Goal: Find specific page/section: Find specific page/section

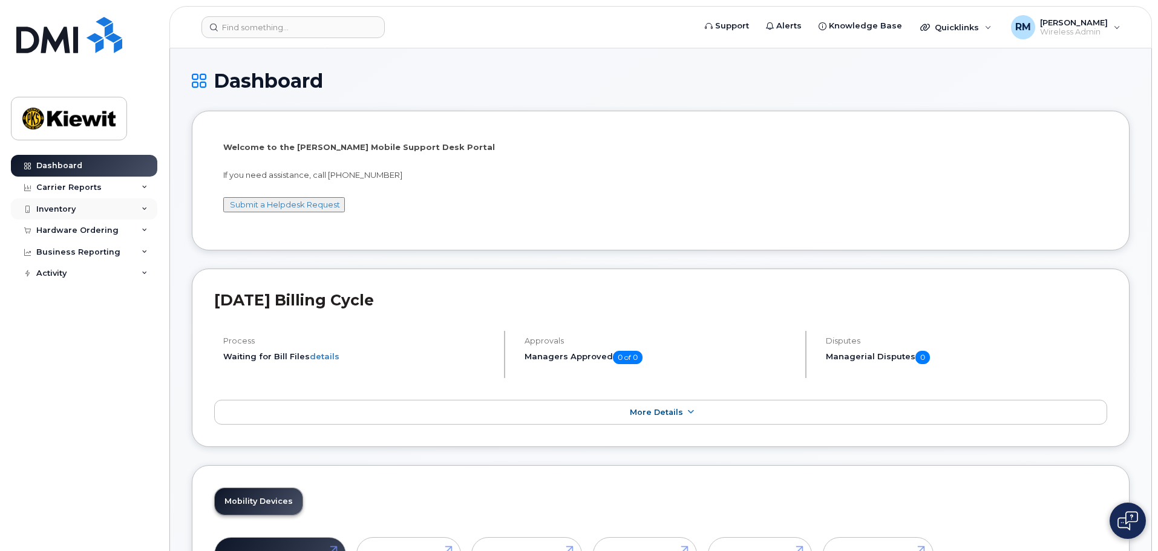
click at [56, 208] on div "Inventory" at bounding box center [55, 210] width 39 height 10
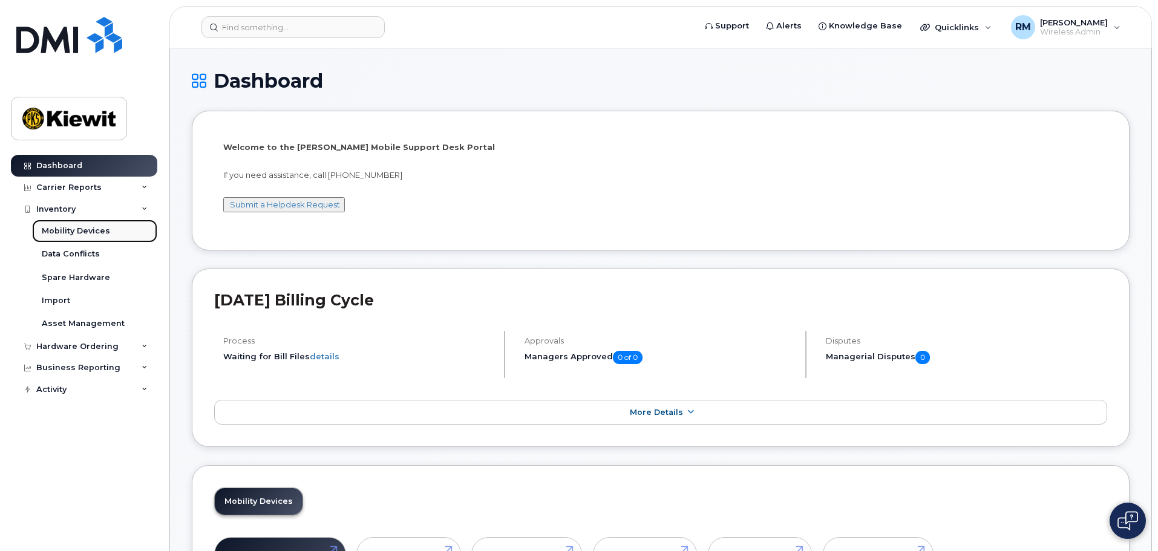
click at [94, 233] on div "Mobility Devices" at bounding box center [76, 231] width 68 height 11
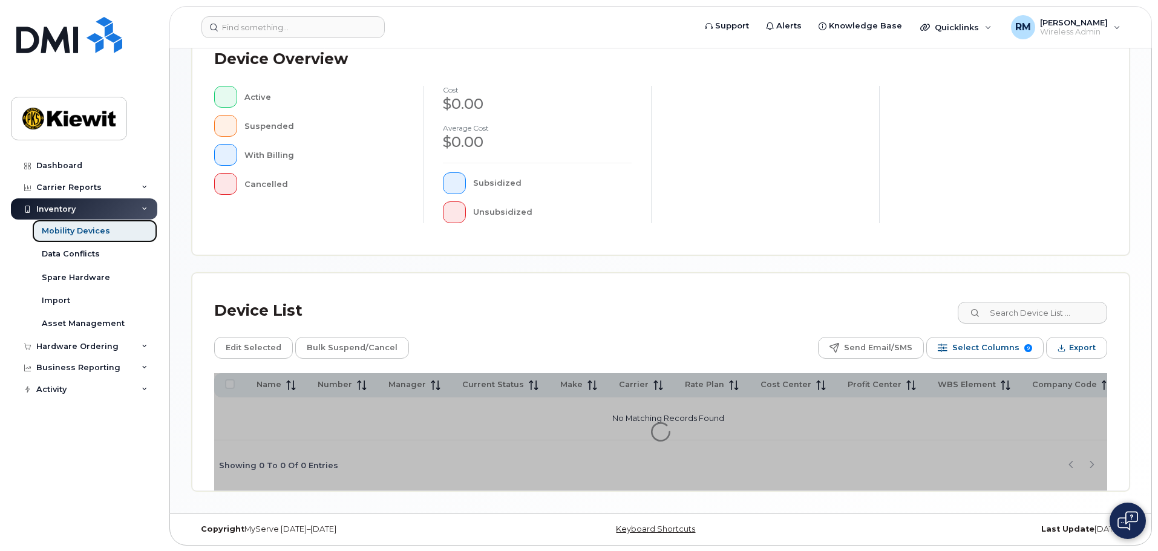
scroll to position [281, 0]
click at [1038, 309] on input at bounding box center [1032, 312] width 151 height 22
type input "105928"
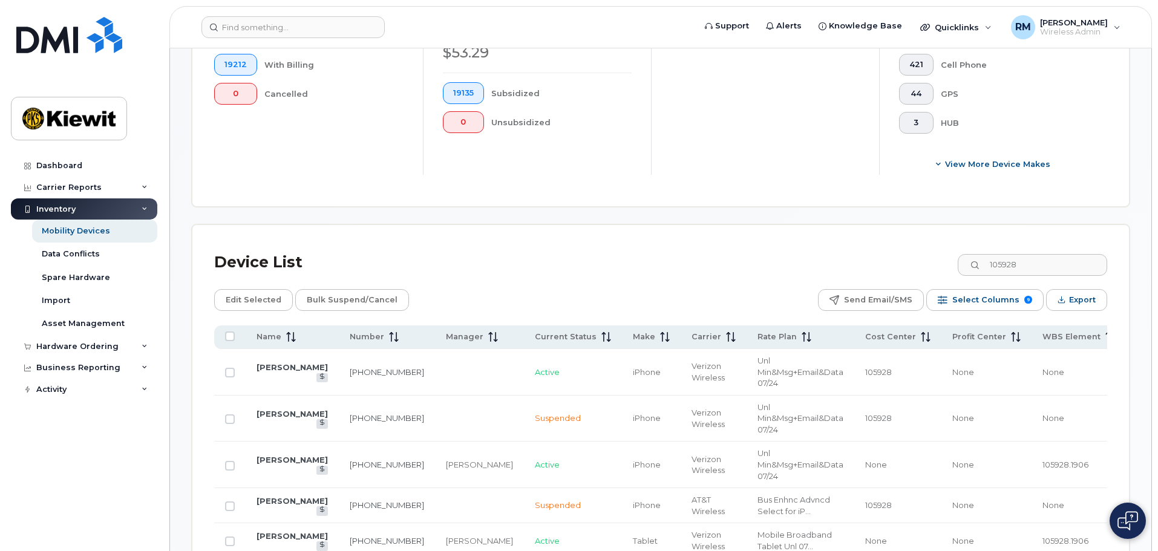
scroll to position [462, 0]
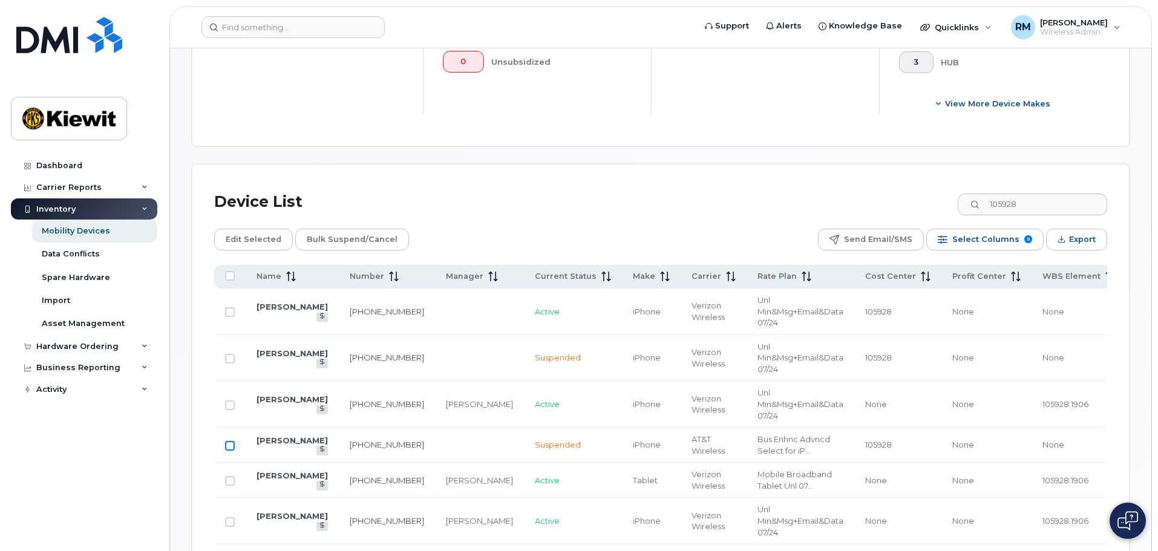
click at [229, 441] on input "Row Unselected" at bounding box center [230, 446] width 10 height 10
checkbox input "true"
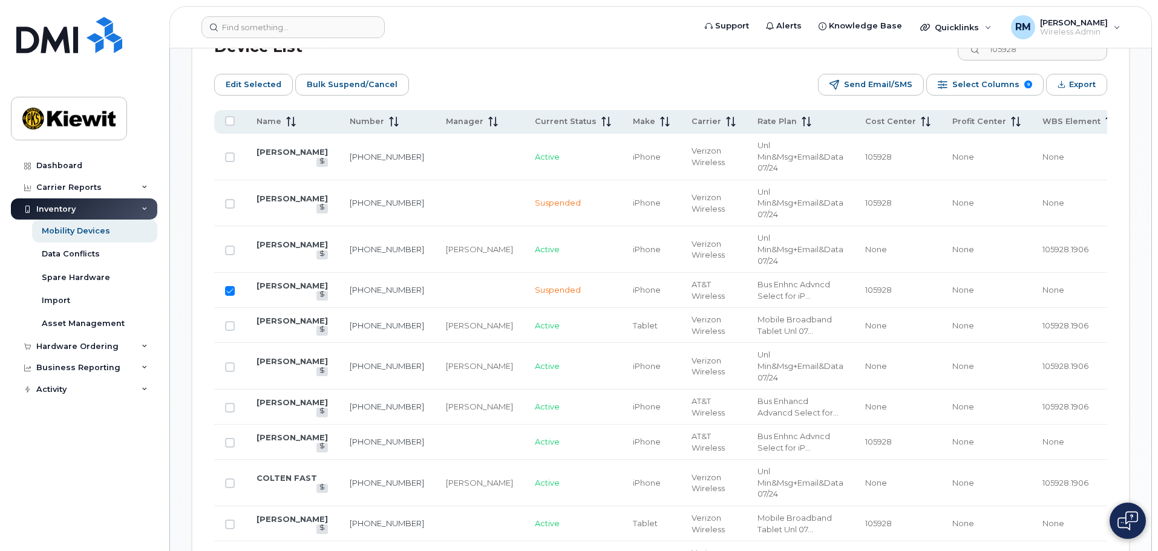
scroll to position [644, 0]
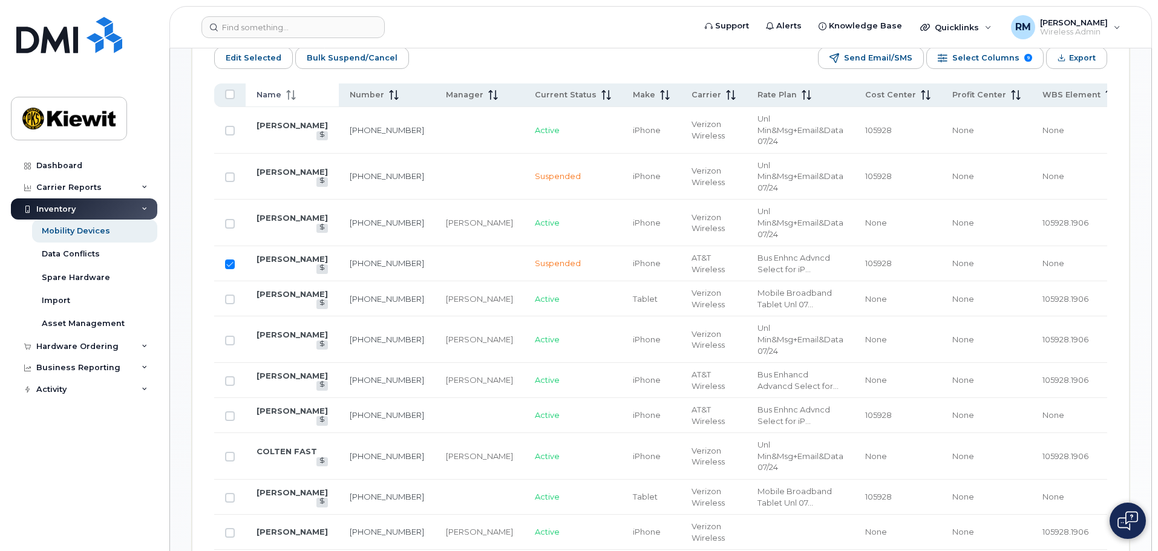
click at [274, 90] on span "Name" at bounding box center [269, 95] width 25 height 11
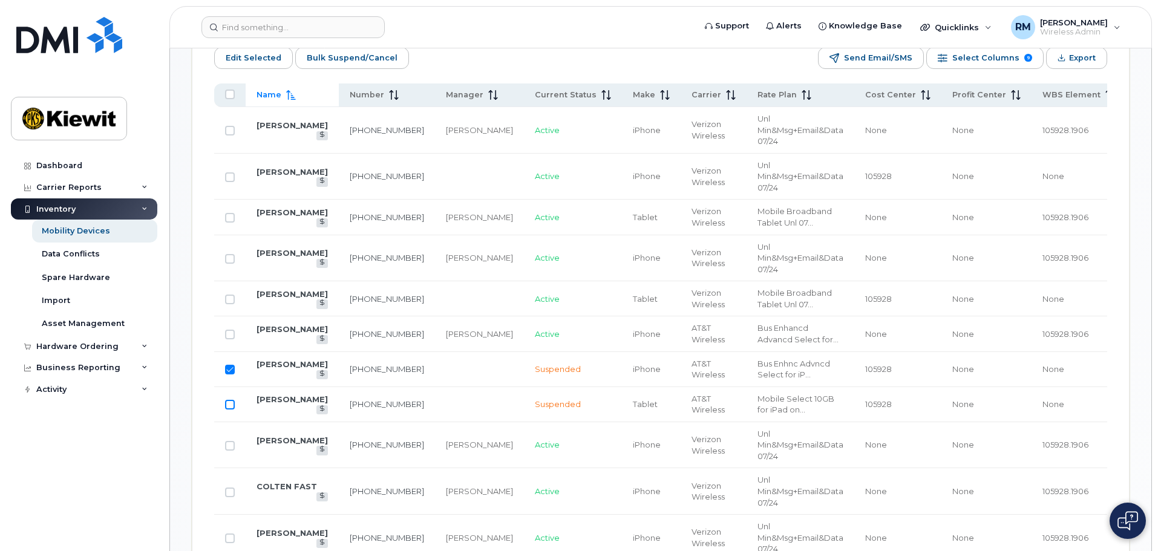
click at [232, 402] on input "Row Unselected" at bounding box center [230, 405] width 10 height 10
checkbox input "true"
click at [862, 29] on span "Knowledge Base" at bounding box center [865, 26] width 73 height 12
click at [1135, 521] on img at bounding box center [1128, 520] width 21 height 19
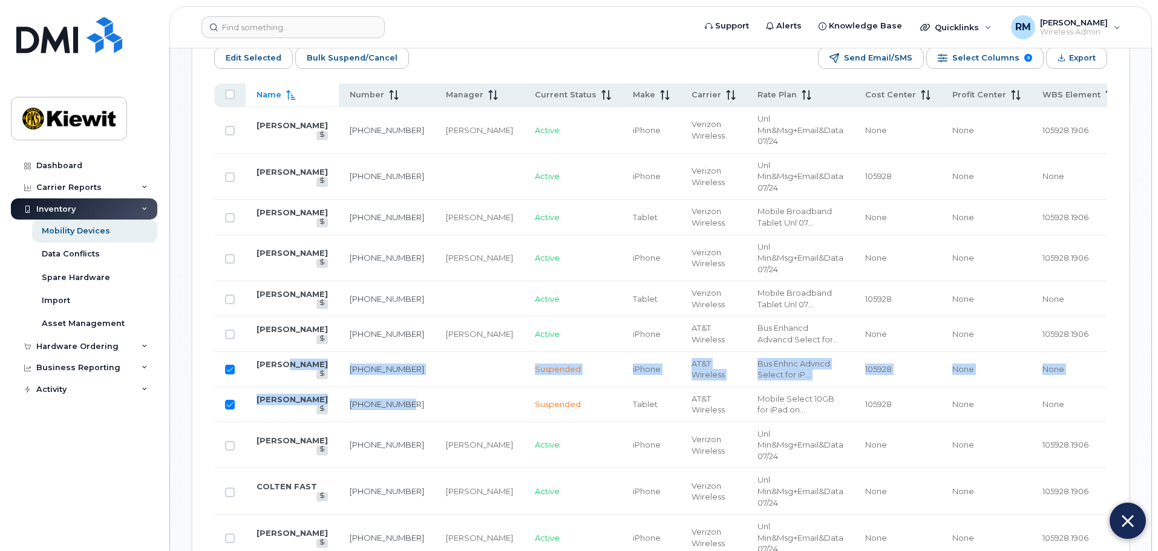
drag, startPoint x: 365, startPoint y: 410, endPoint x: 297, endPoint y: 376, distance: 76.1
click at [314, 389] on td "[PERSON_NAME]" at bounding box center [292, 404] width 93 height 35
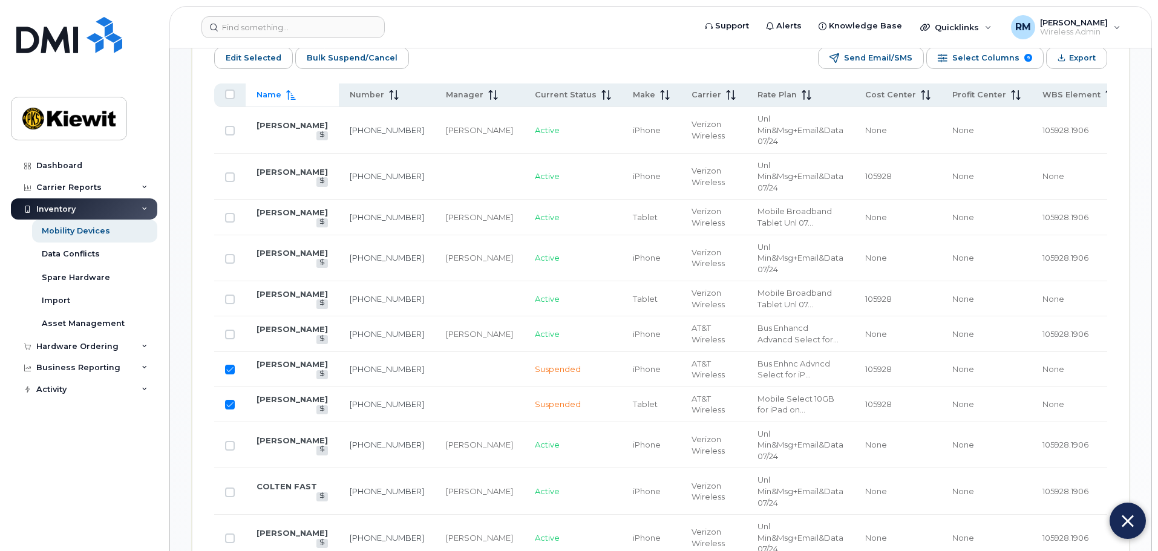
click at [371, 402] on td "[PHONE_NUMBER]" at bounding box center [387, 404] width 96 height 35
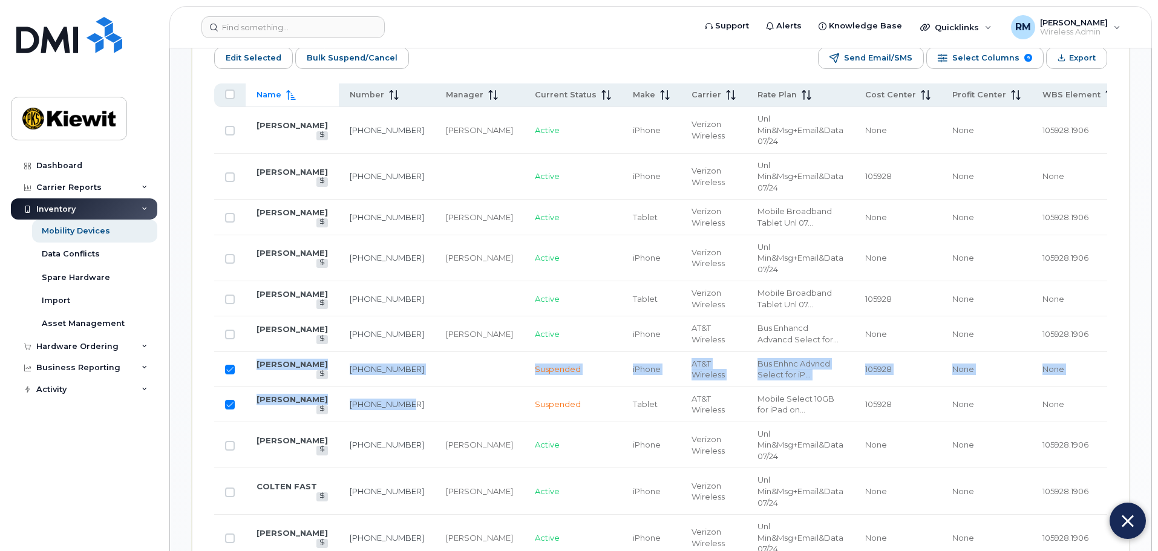
drag, startPoint x: 366, startPoint y: 413, endPoint x: 258, endPoint y: 367, distance: 117.1
click at [372, 375] on td "[PHONE_NUMBER]" at bounding box center [387, 369] width 96 height 35
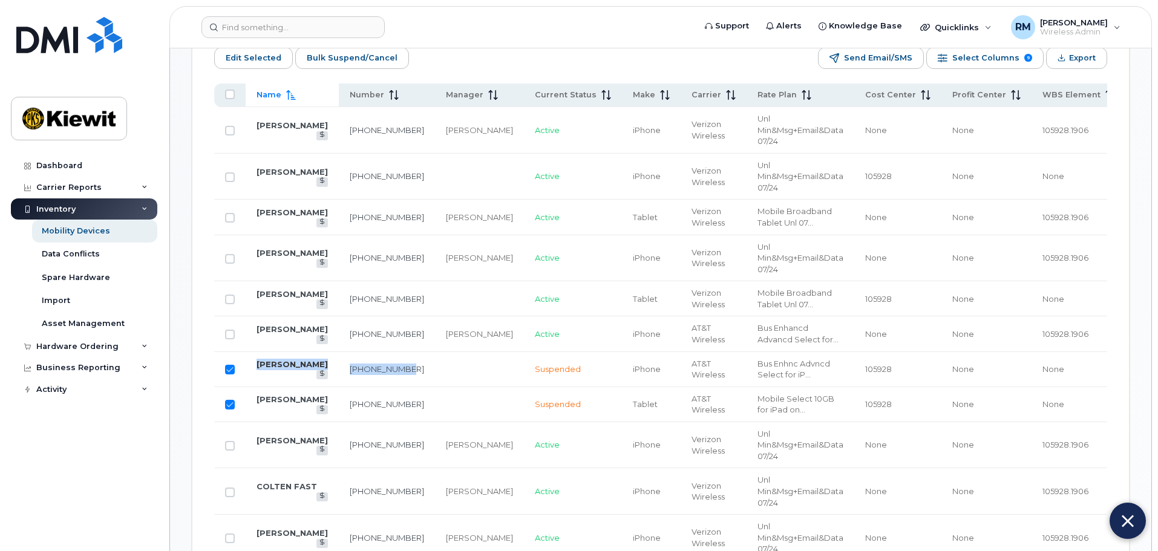
drag, startPoint x: 351, startPoint y: 373, endPoint x: 257, endPoint y: 362, distance: 94.5
click at [257, 362] on tr "[PERSON_NAME] [PHONE_NUMBER] Suspended iPhone AT&T Wireless Bus Enhnc Advncd Se…" at bounding box center [720, 369] width 1013 height 35
copy tr "[PERSON_NAME] [PHONE_NUMBER]"
drag, startPoint x: 358, startPoint y: 410, endPoint x: 255, endPoint y: 399, distance: 103.5
click at [255, 399] on tr "[PERSON_NAME] [PHONE_NUMBER] Suspended Tablet AT&T Wireless Mobile Select 10GB …" at bounding box center [720, 404] width 1013 height 35
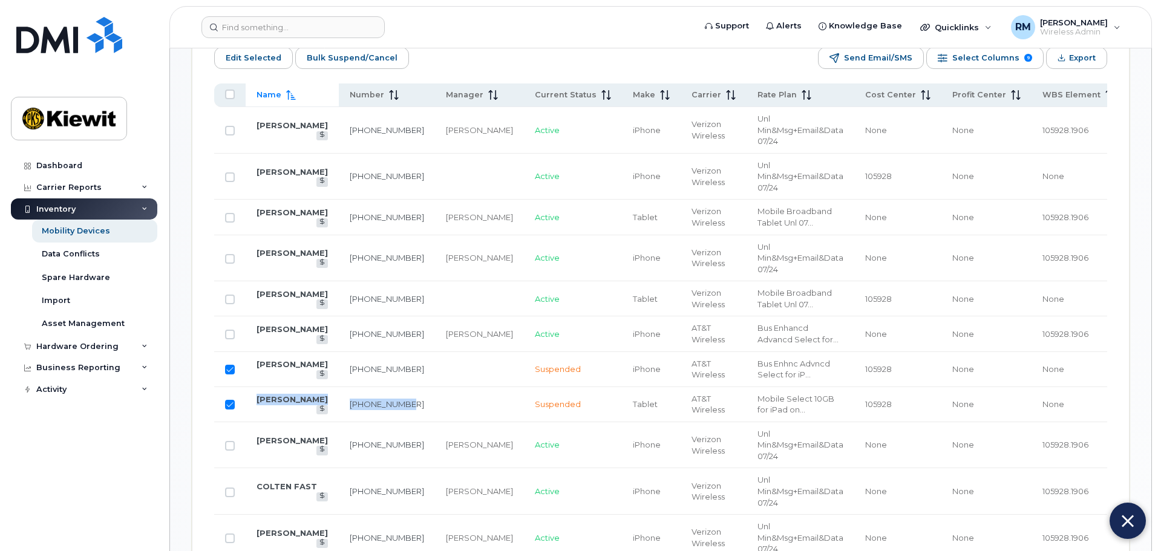
copy tr "[PERSON_NAME] [PHONE_NUMBER]"
